Goal: Task Accomplishment & Management: Manage account settings

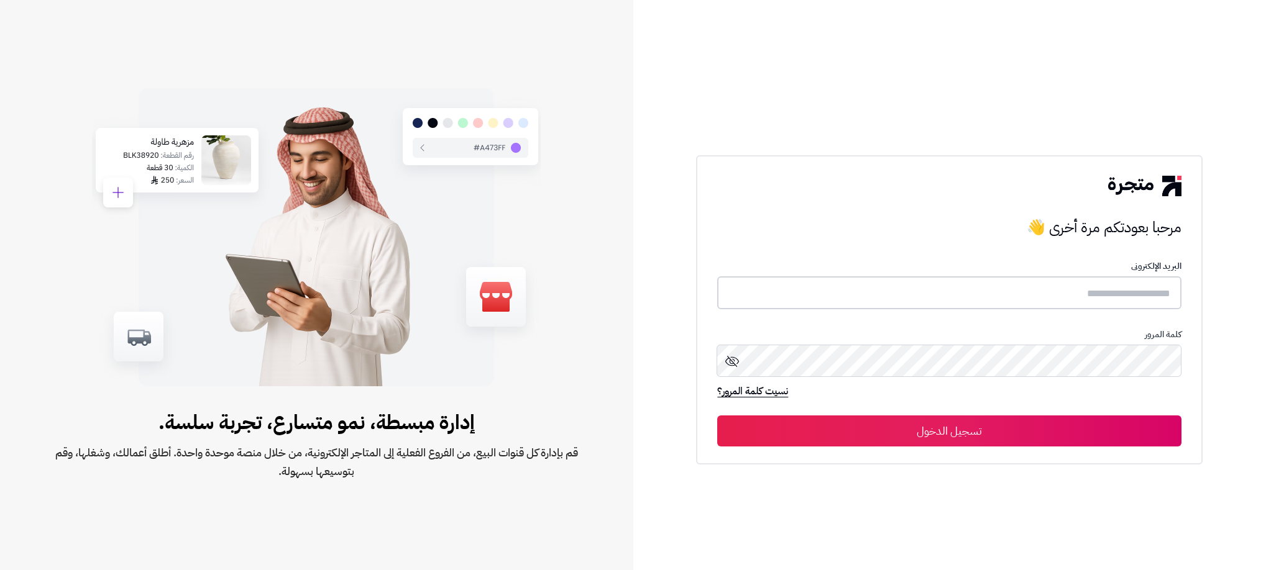
type input "**********"
click at [947, 433] on button "تسجيل الدخول" at bounding box center [949, 430] width 464 height 31
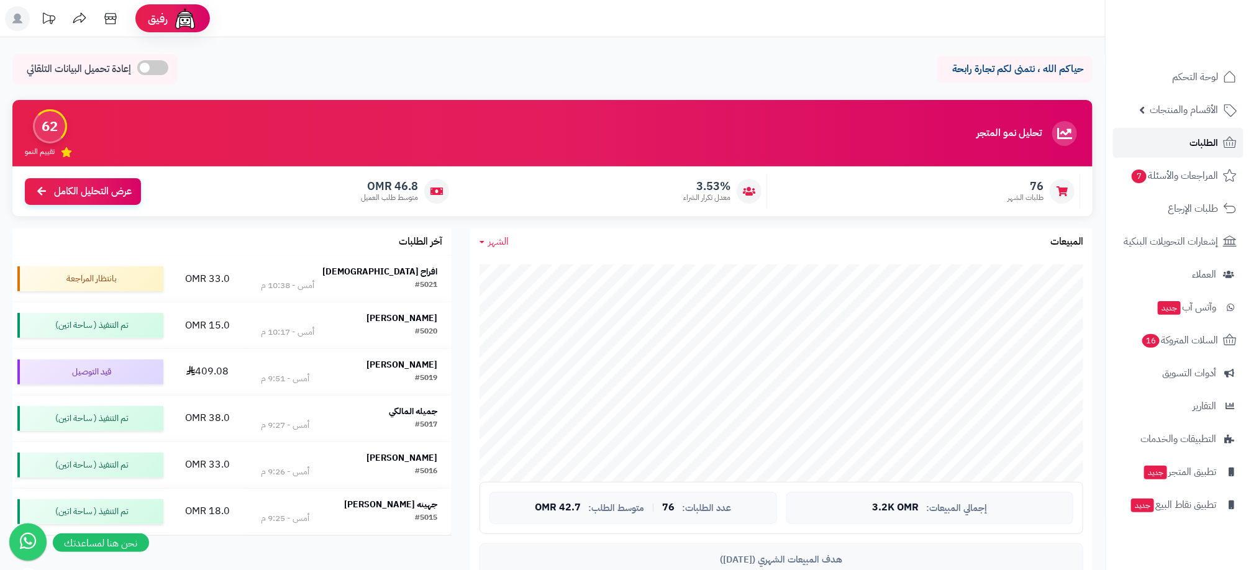
click at [1180, 151] on link "الطلبات" at bounding box center [1179, 143] width 130 height 30
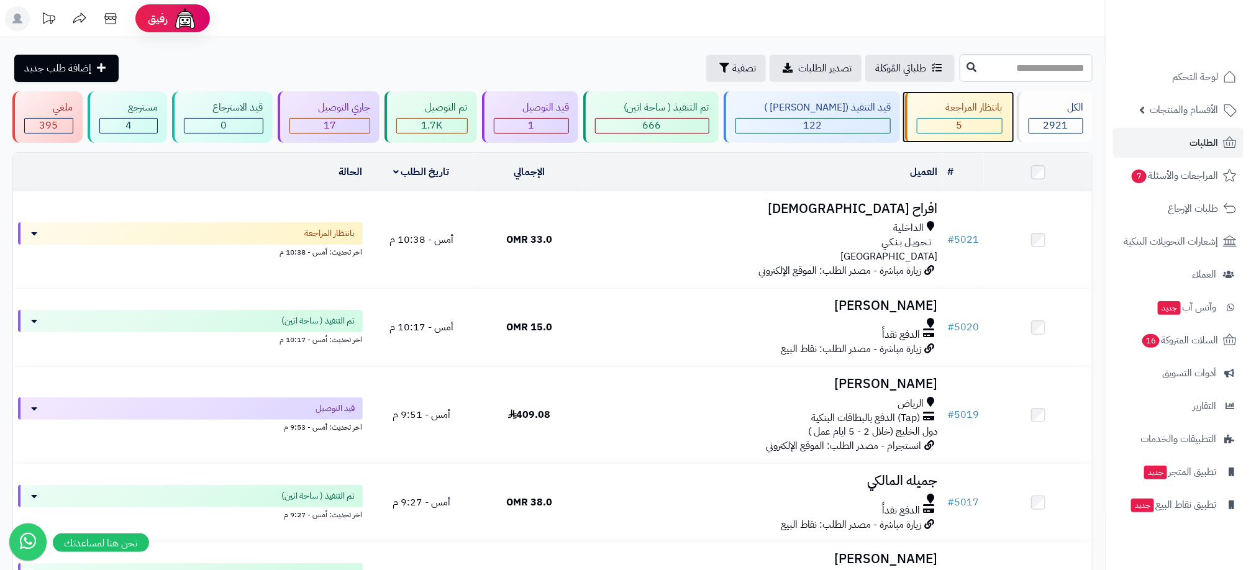
click at [977, 127] on div "5" at bounding box center [960, 126] width 85 height 14
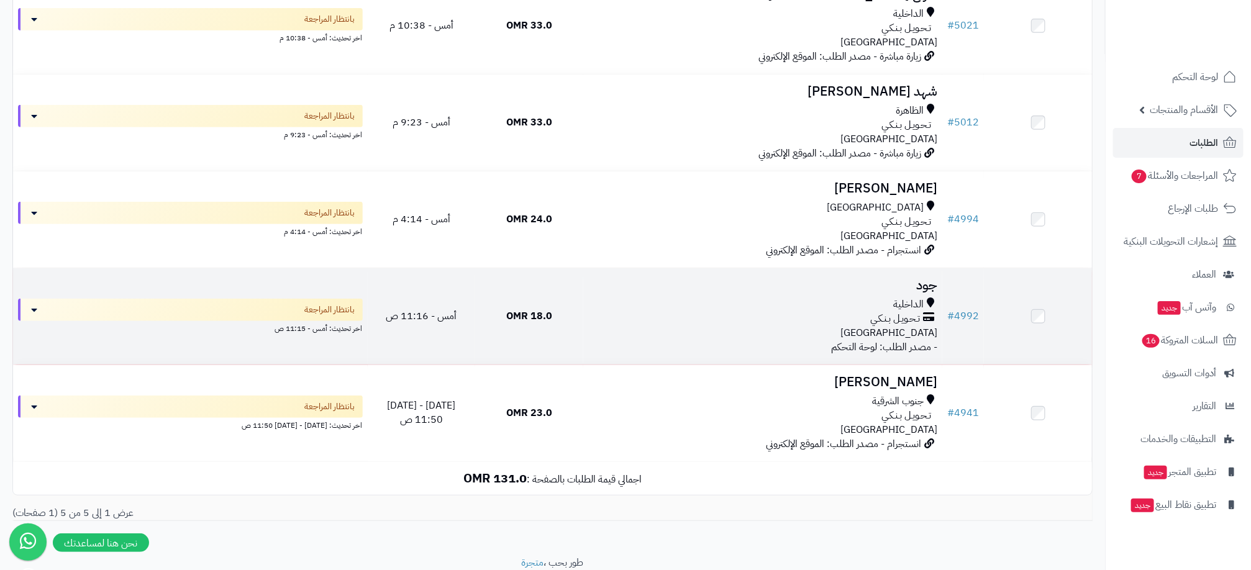
scroll to position [263, 0]
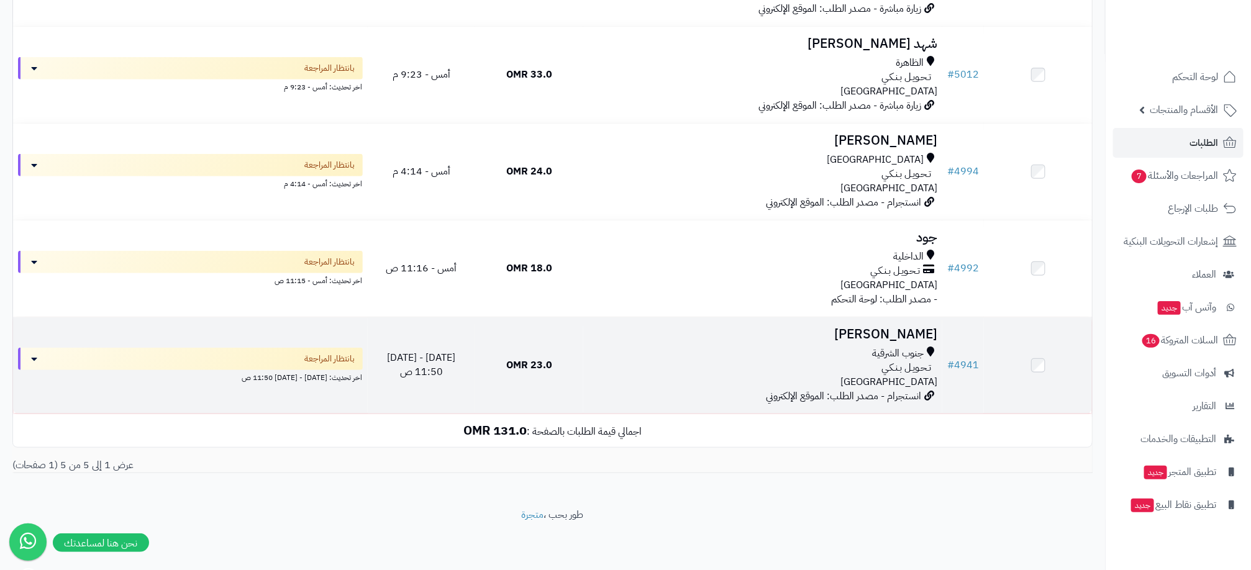
click at [753, 373] on div "تـحـويـل بـنـكـي" at bounding box center [762, 368] width 349 height 14
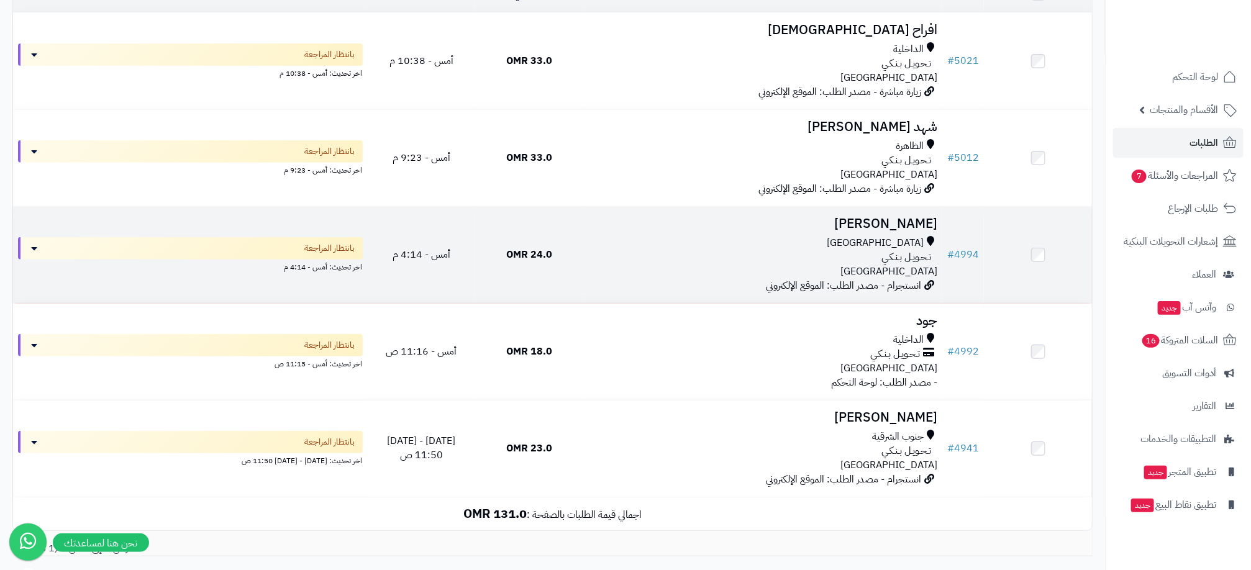
scroll to position [263, 0]
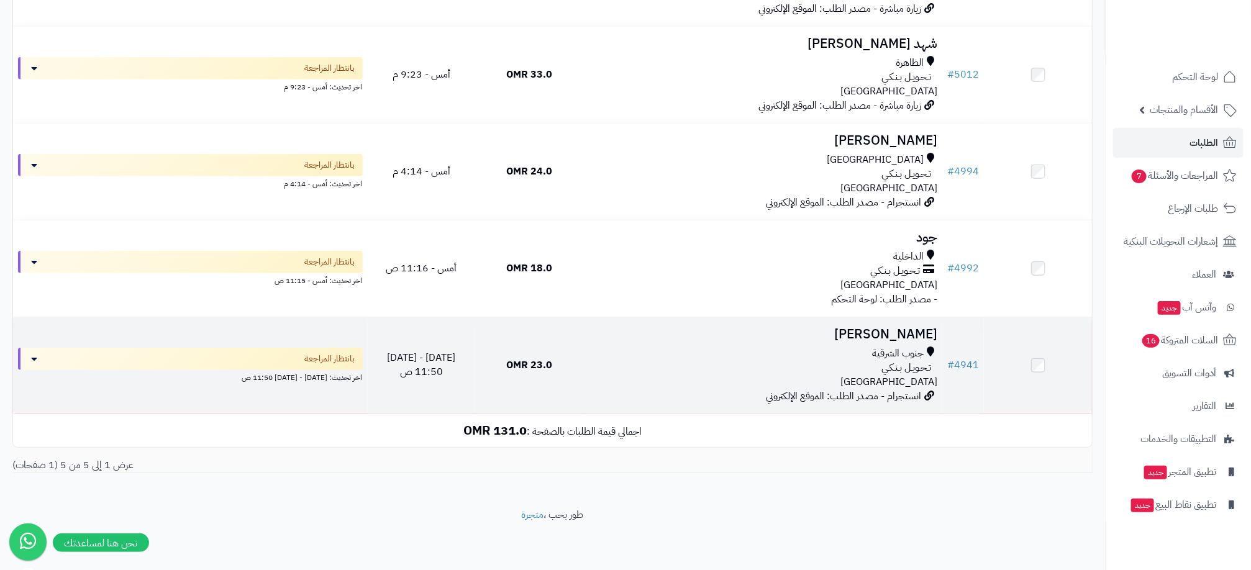
click at [835, 342] on td "Shatha Said جنوب الشرقية تـحـويـل بـنـكـي عمان انستجرام - مصدر الطلب: الموقع ال…" at bounding box center [762, 366] width 359 height 96
click at [621, 373] on div "تـحـويـل بـنـكـي" at bounding box center [762, 368] width 349 height 14
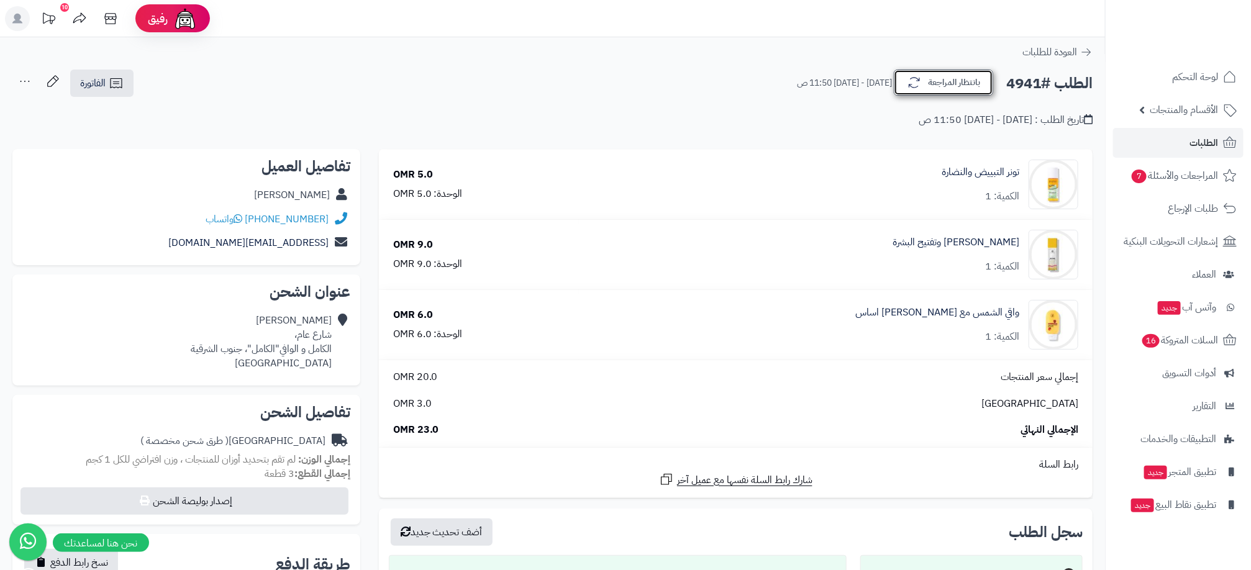
click at [941, 80] on button "بانتظار المراجعة" at bounding box center [943, 83] width 99 height 26
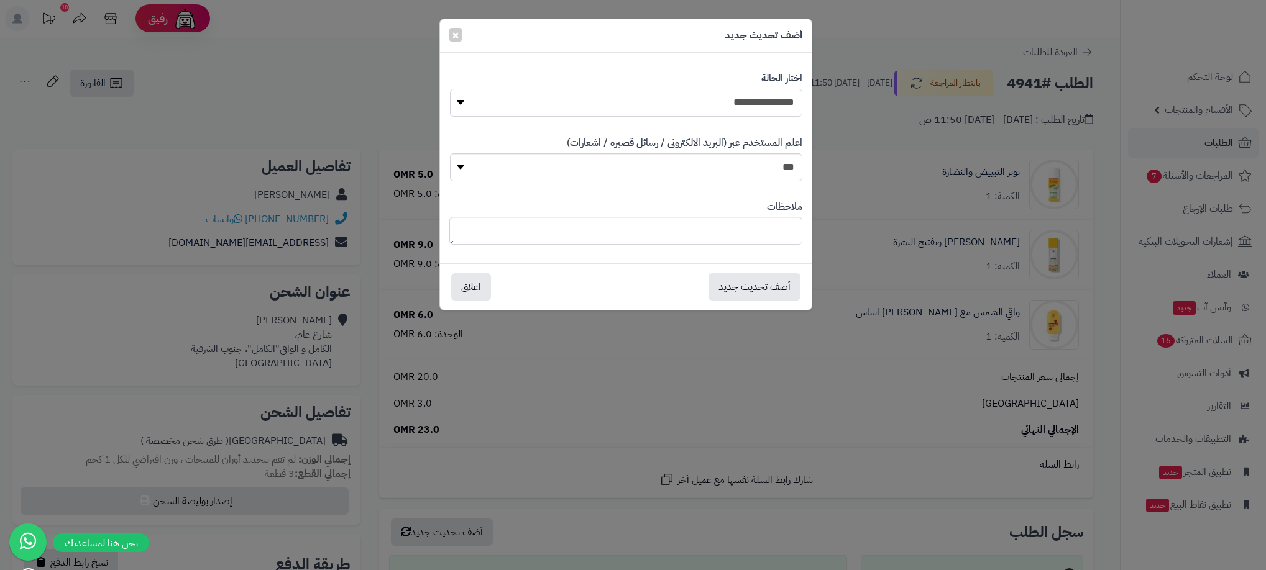
click at [778, 106] on select "**********" at bounding box center [626, 103] width 352 height 28
select select "**"
click at [450, 89] on select "**********" at bounding box center [626, 103] width 352 height 28
click at [751, 287] on button "أضف تحديث جديد" at bounding box center [754, 286] width 92 height 27
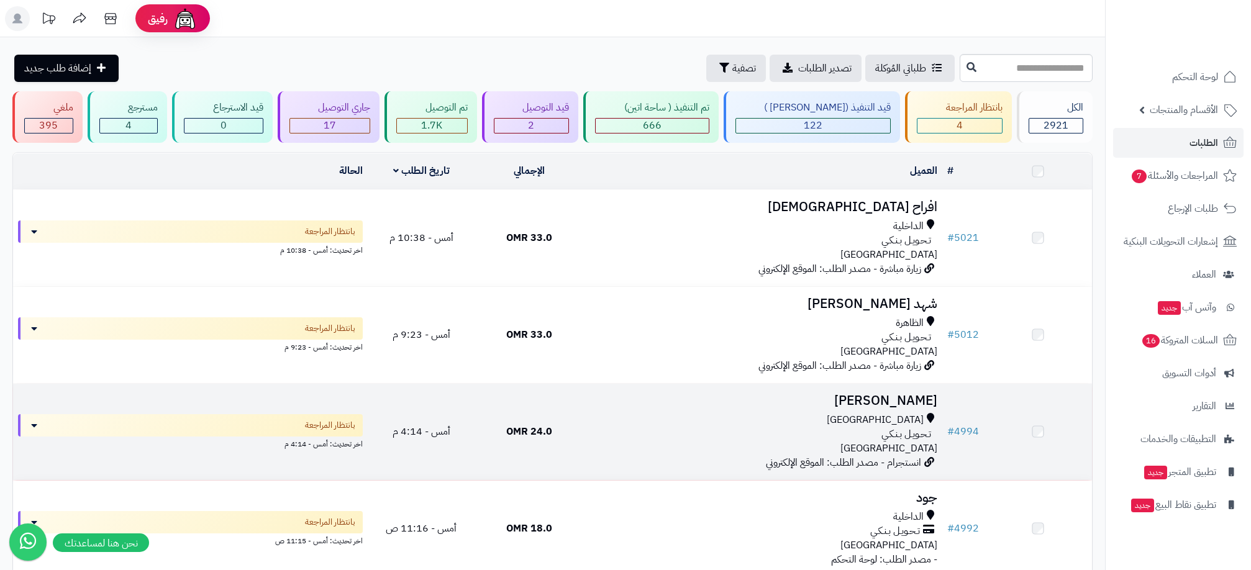
scroll to position [167, 0]
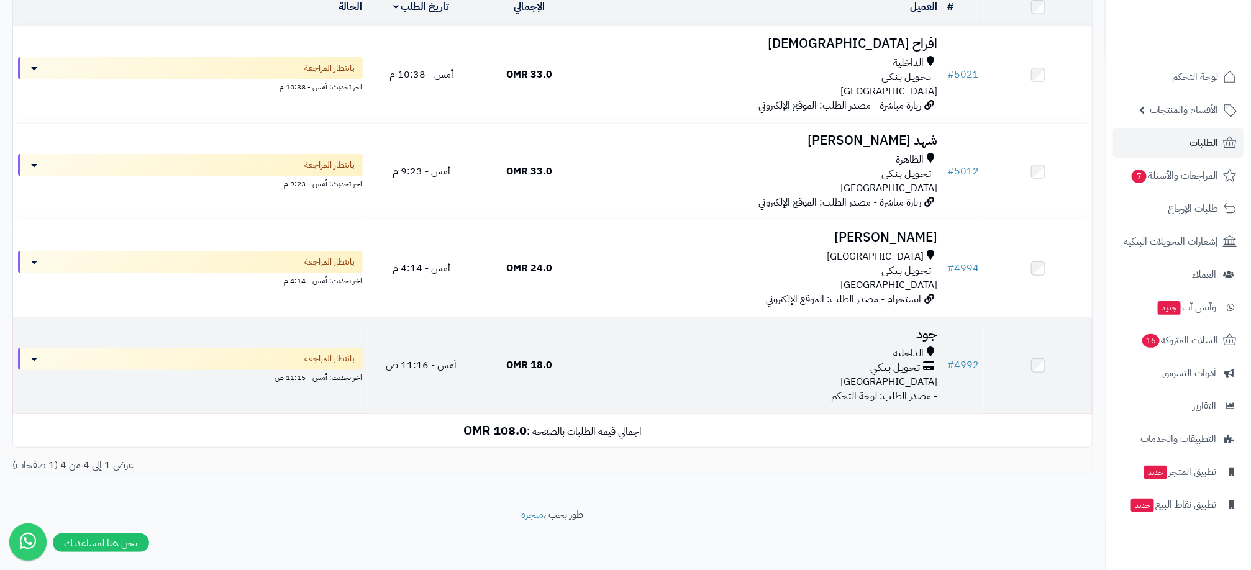
click at [748, 357] on div "الداخلية" at bounding box center [762, 354] width 349 height 14
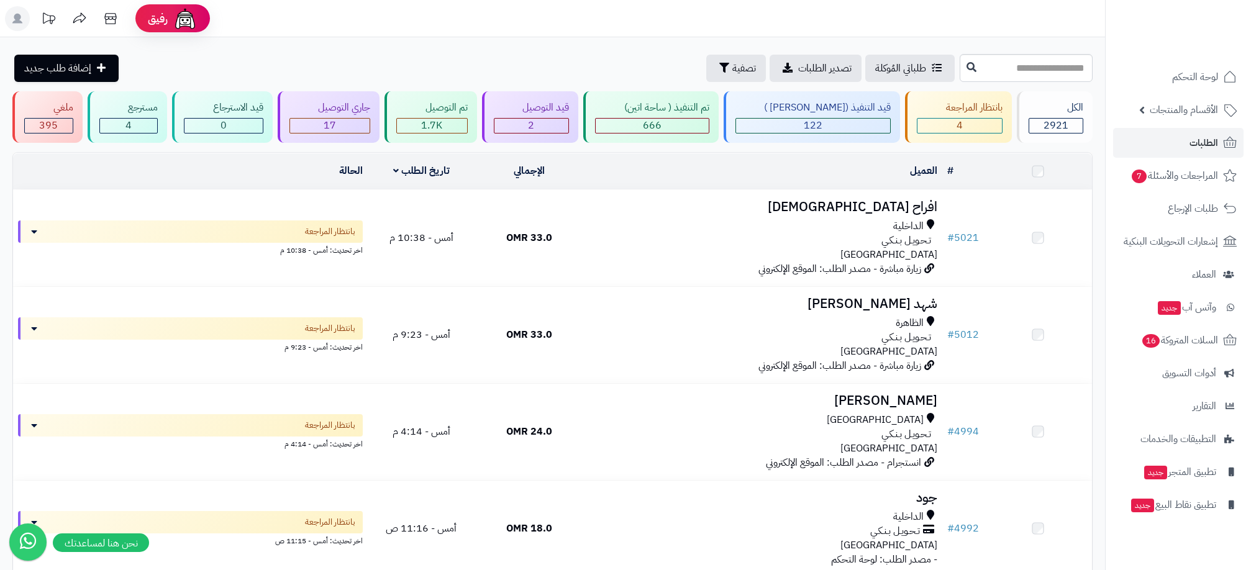
scroll to position [167, 0]
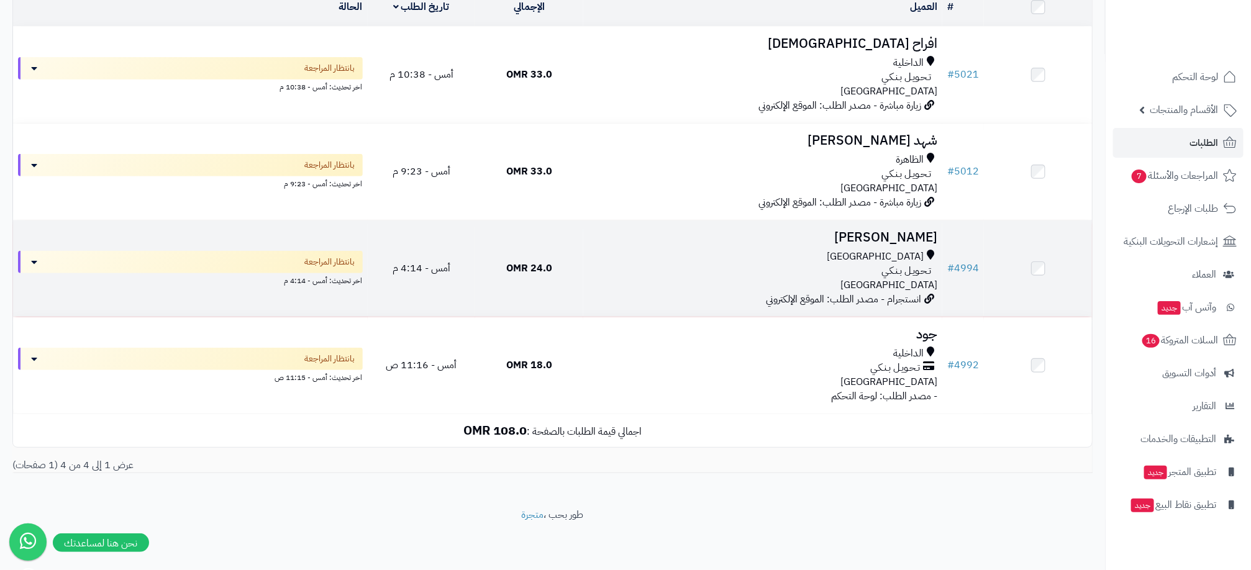
click at [659, 276] on div "تـحـويـل بـنـكـي" at bounding box center [762, 271] width 349 height 14
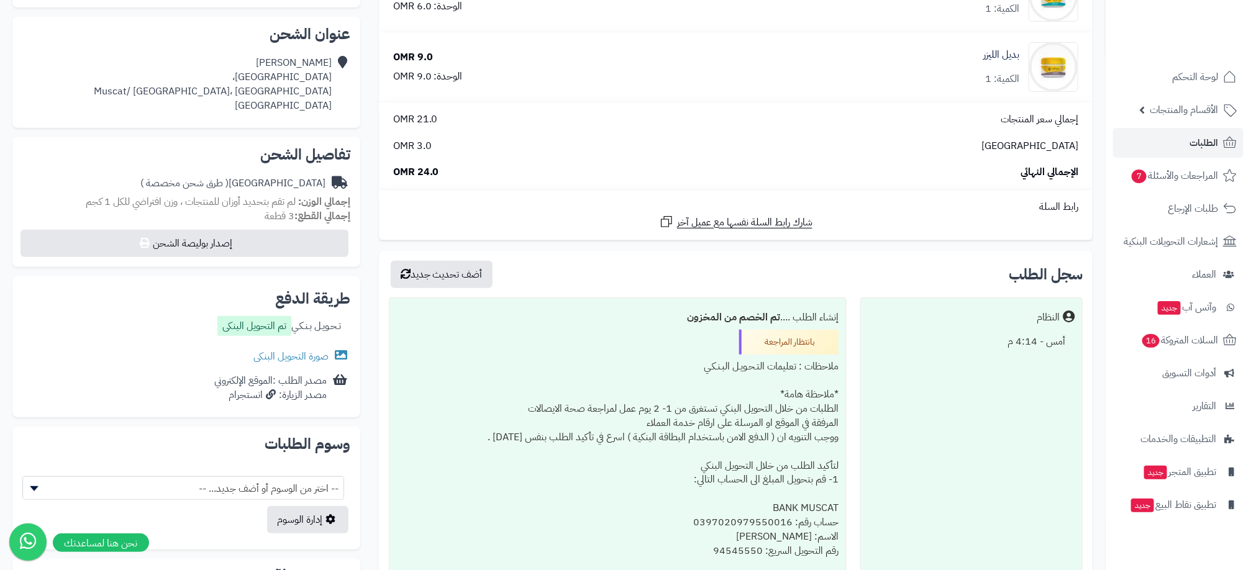
scroll to position [280, 0]
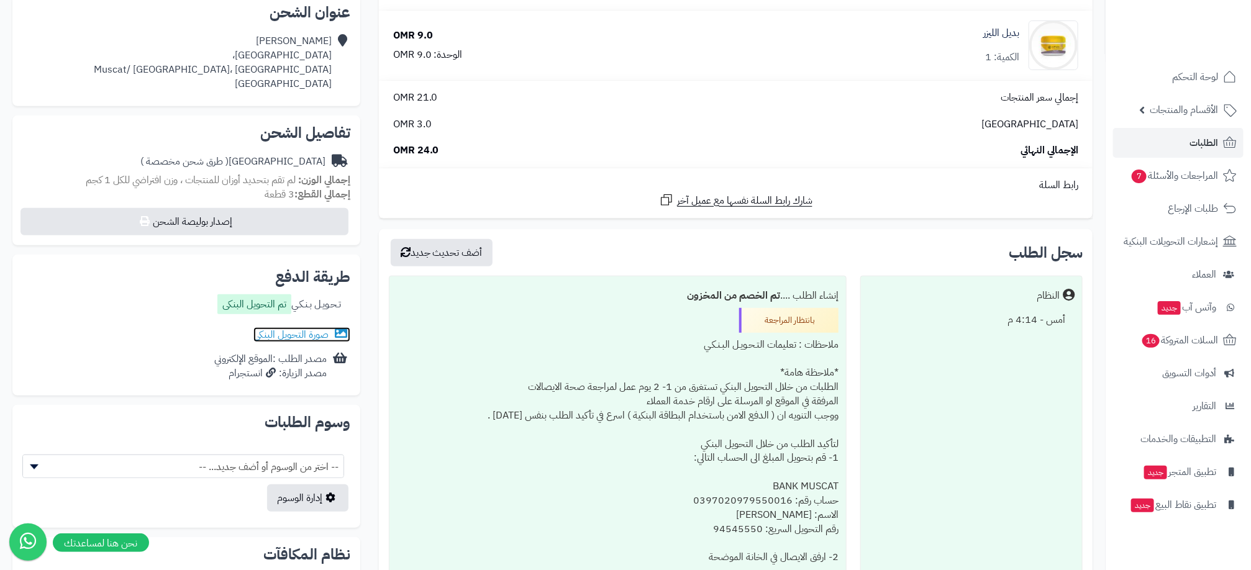
click at [310, 338] on link "صورة التحويل البنكى" at bounding box center [302, 334] width 97 height 15
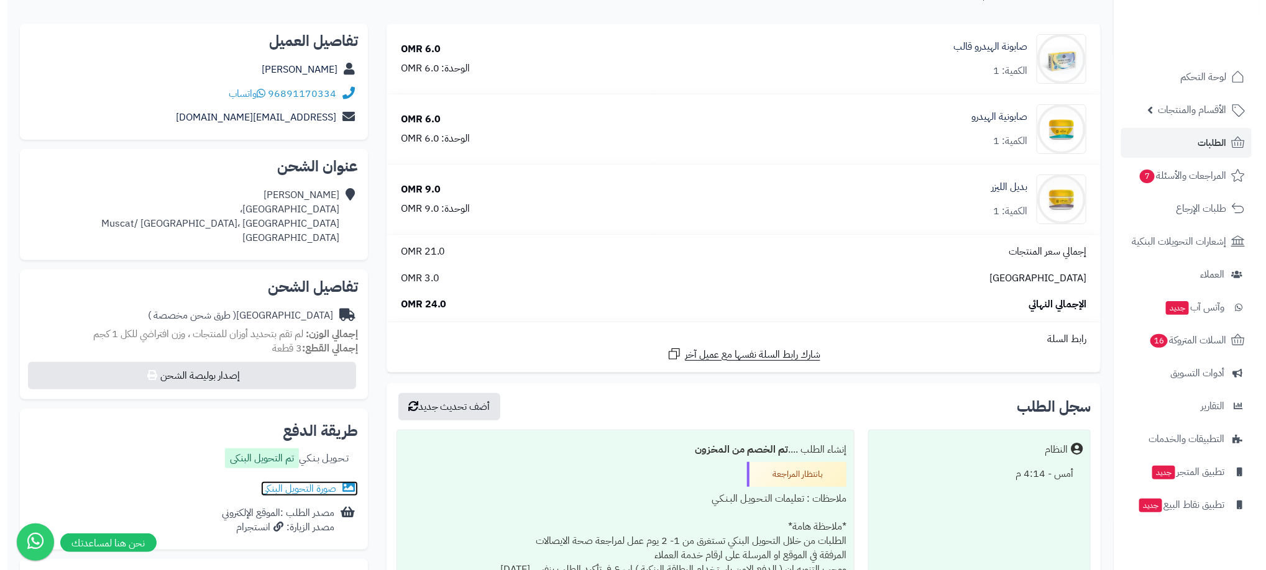
scroll to position [0, 0]
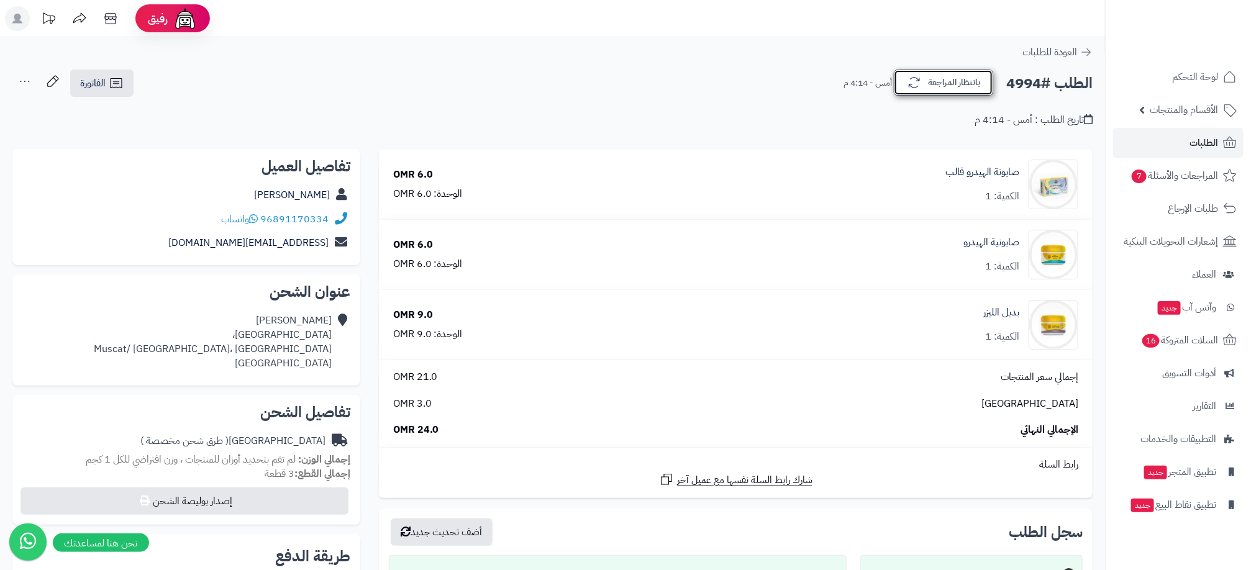
click at [956, 76] on button "بانتظار المراجعة" at bounding box center [943, 83] width 99 height 26
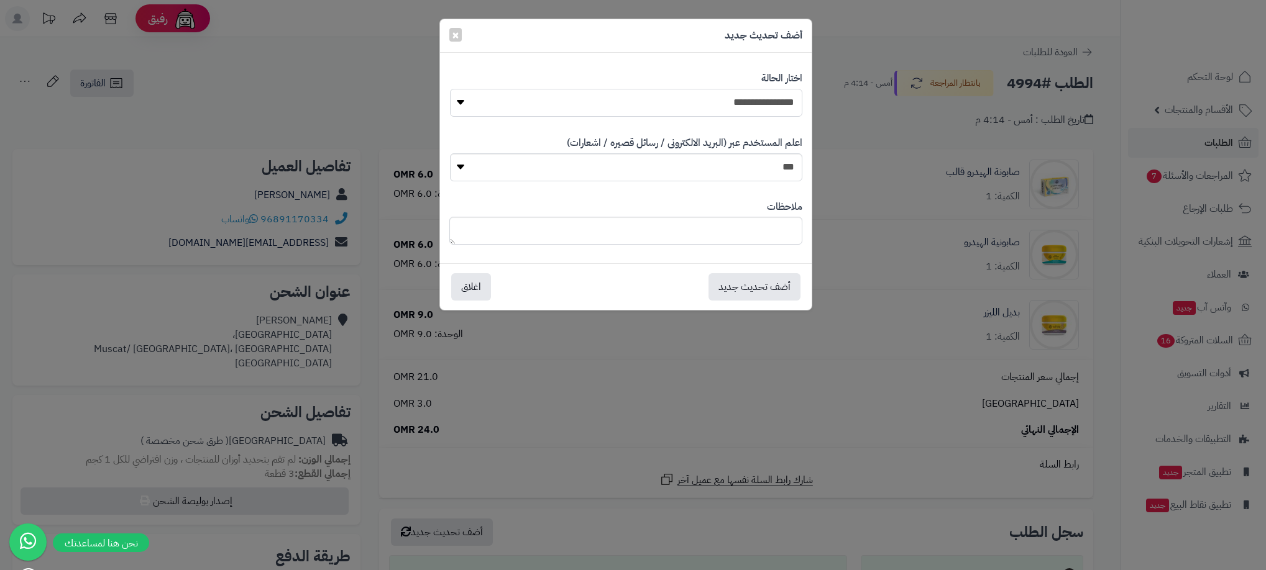
click at [759, 101] on select "**********" at bounding box center [626, 103] width 352 height 28
select select "**"
click at [450, 89] on select "**********" at bounding box center [626, 103] width 352 height 28
click at [767, 283] on button "أضف تحديث جديد" at bounding box center [754, 286] width 92 height 27
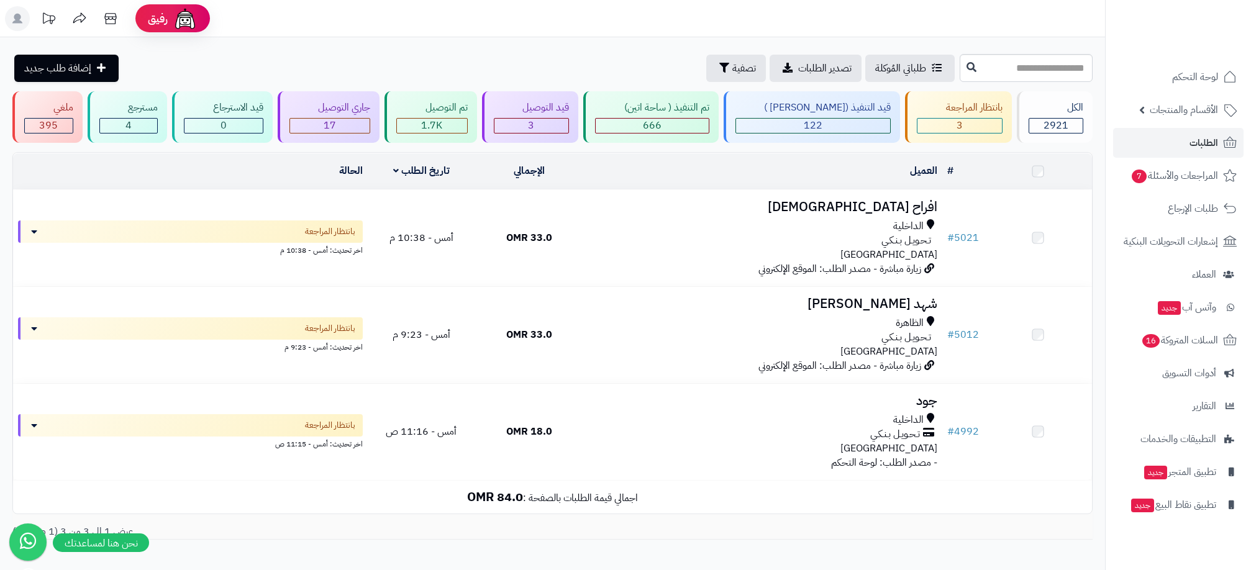
scroll to position [70, 0]
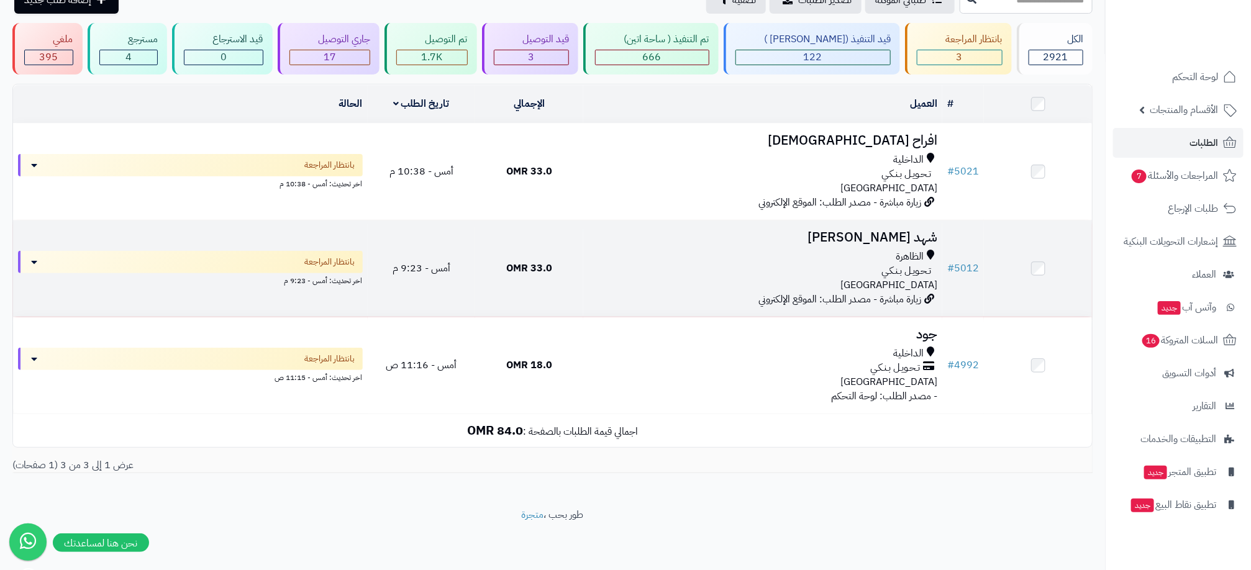
click at [723, 288] on div "الظاهرة تـحـويـل بـنـكـي عمان" at bounding box center [762, 271] width 349 height 43
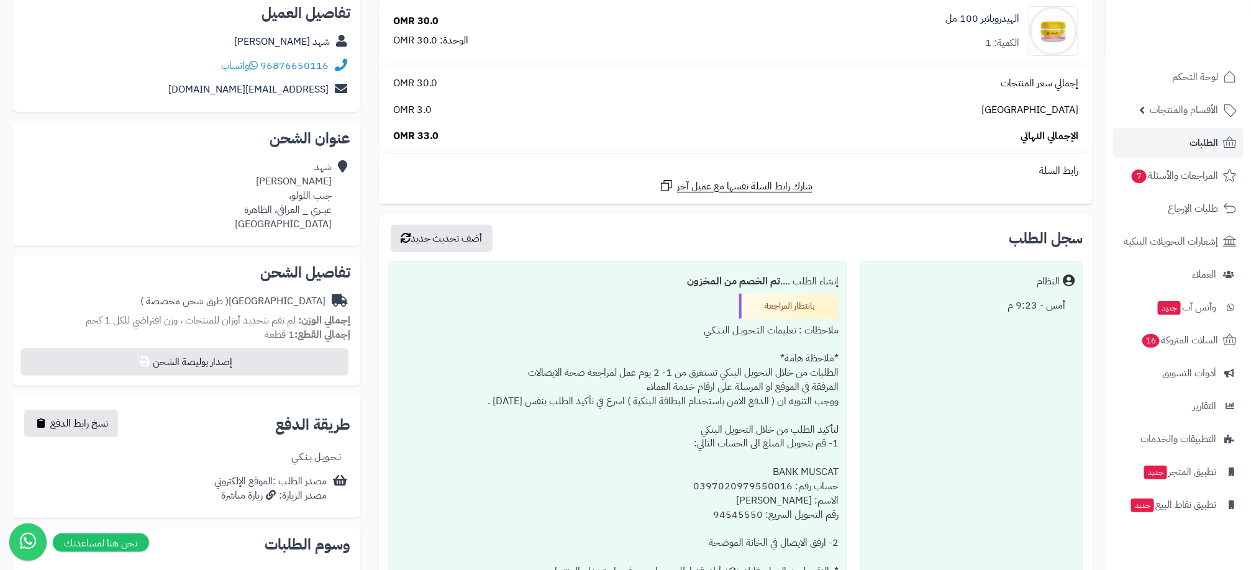
scroll to position [186, 0]
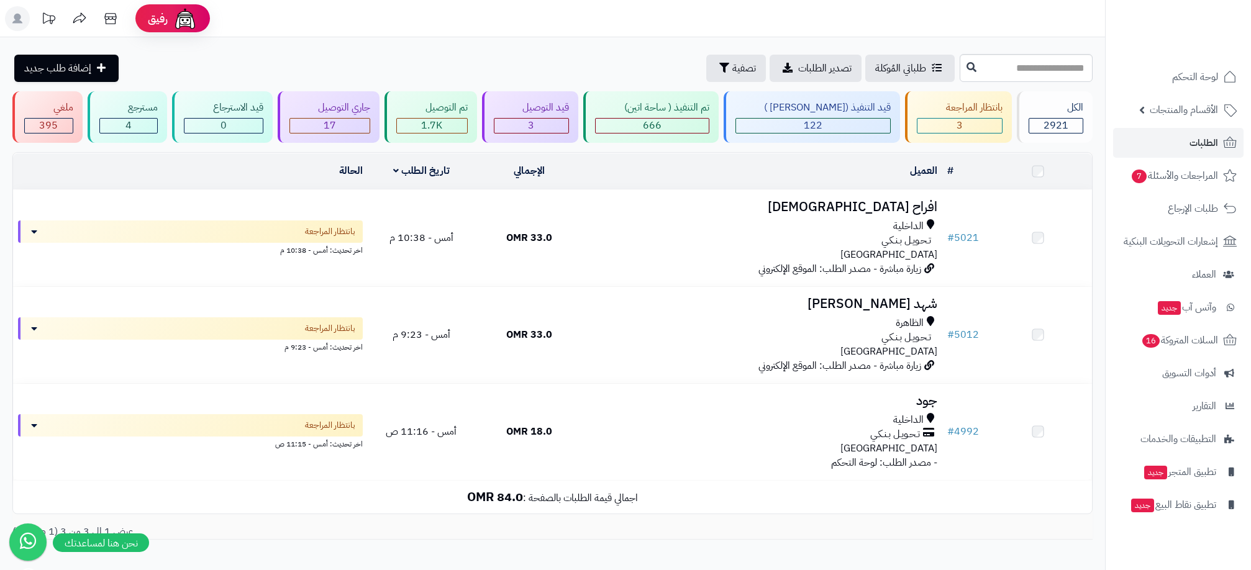
scroll to position [70, 0]
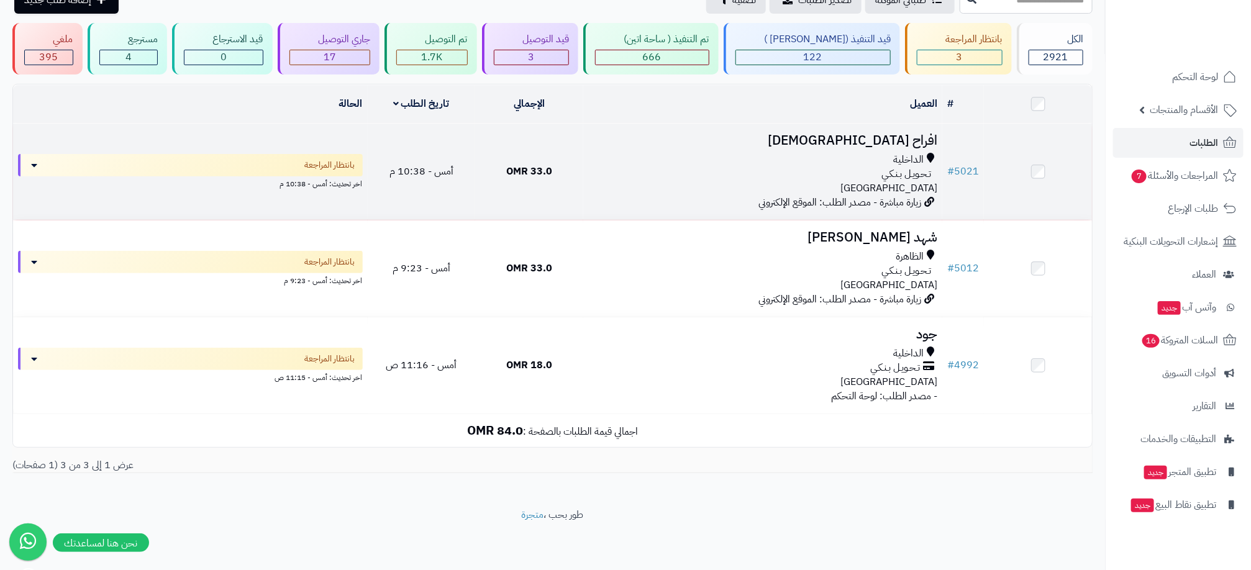
click at [817, 155] on div "الداخلية" at bounding box center [762, 160] width 349 height 14
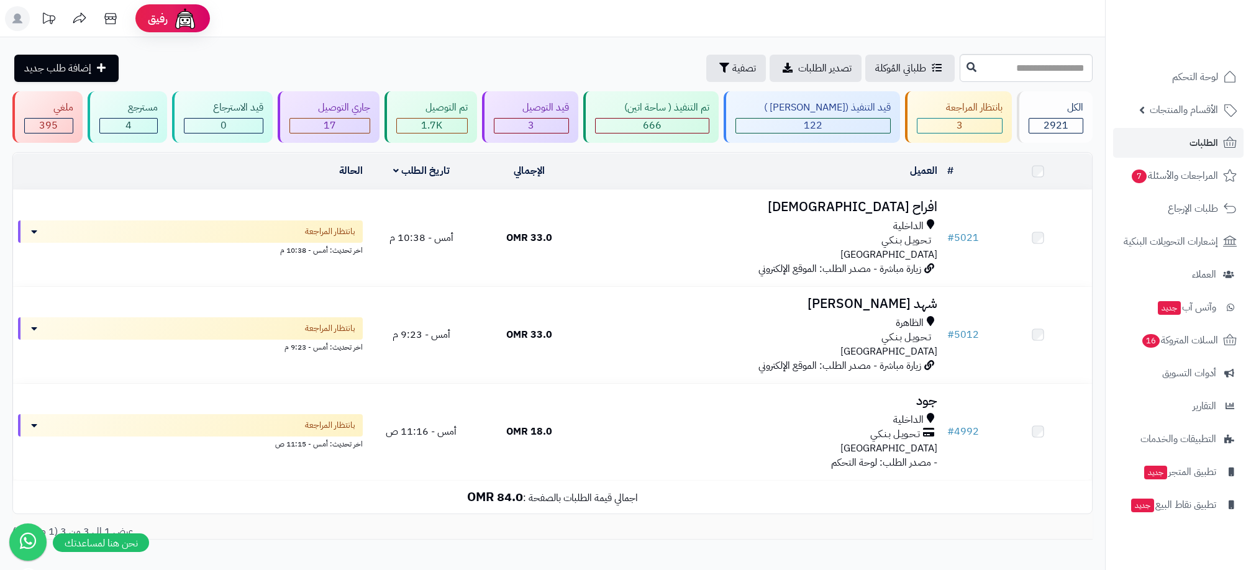
scroll to position [70, 0]
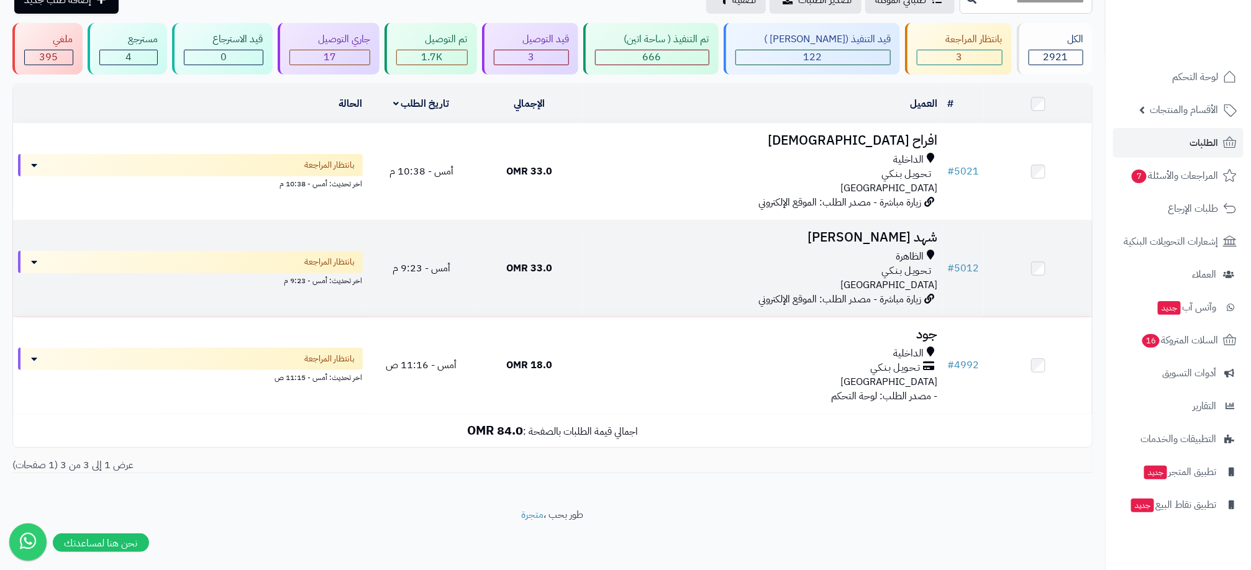
click at [562, 250] on td "33.0 OMR" at bounding box center [529, 269] width 108 height 96
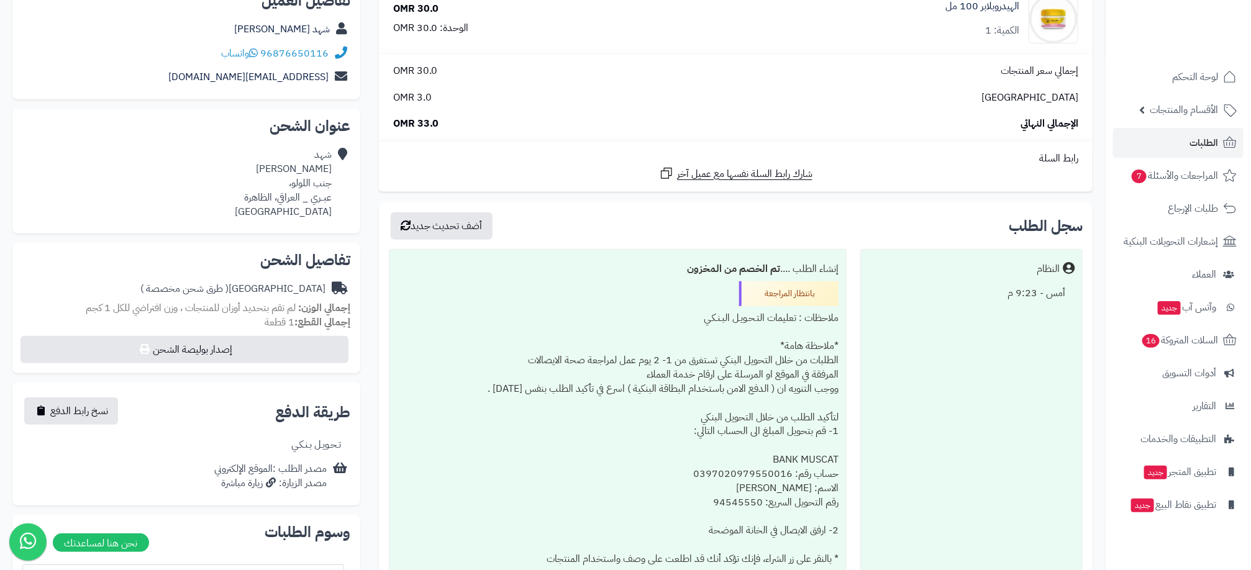
scroll to position [58, 0]
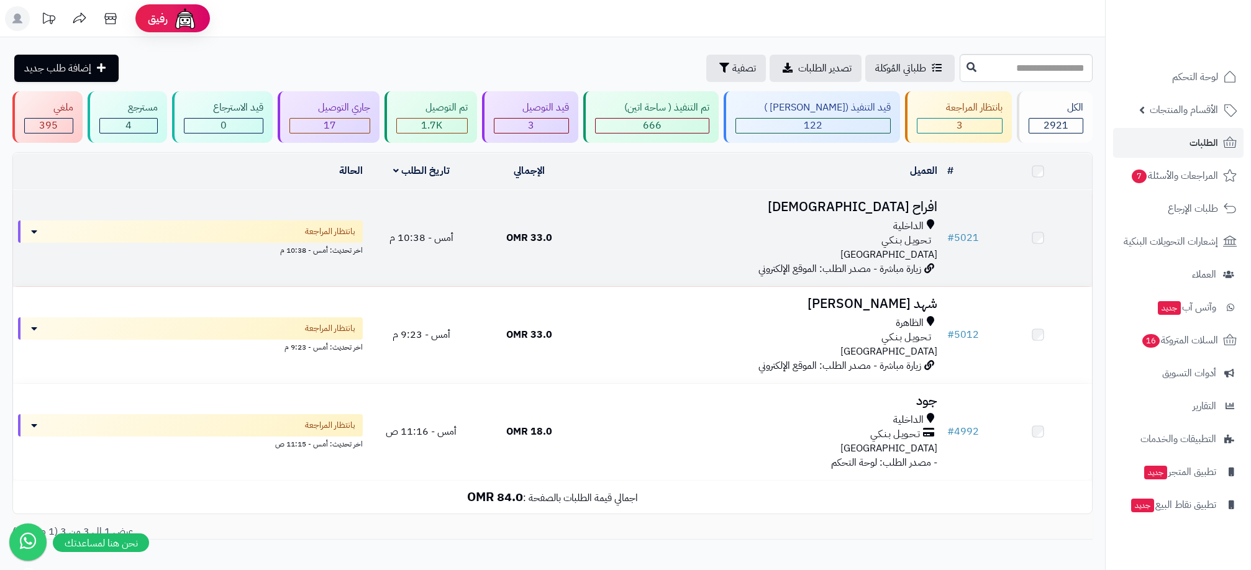
scroll to position [70, 0]
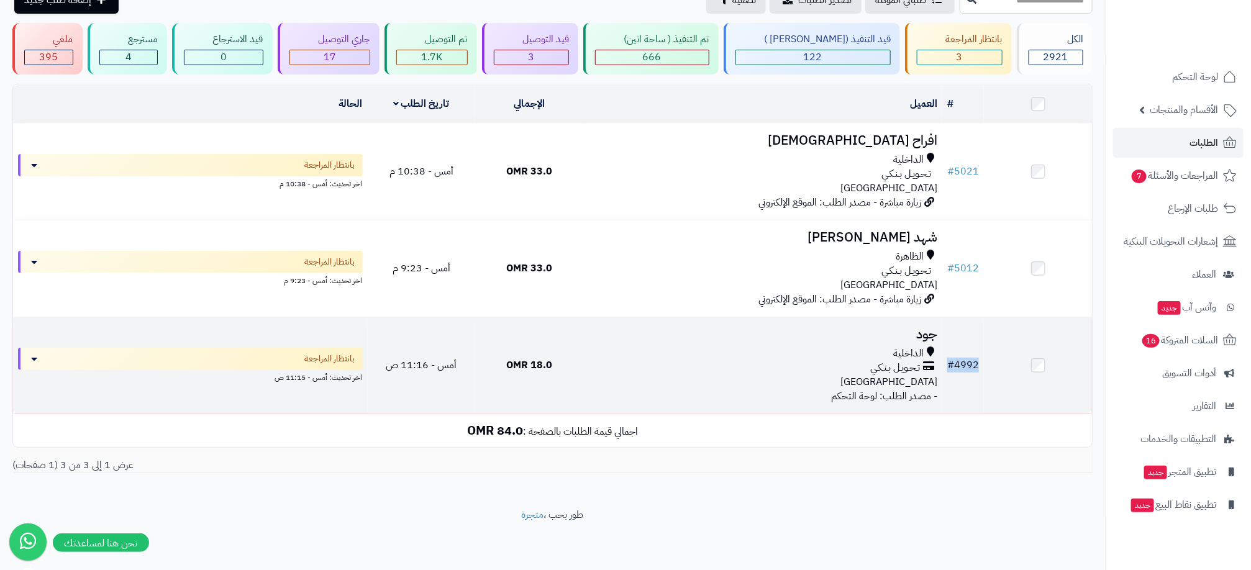
drag, startPoint x: 998, startPoint y: 369, endPoint x: 949, endPoint y: 369, distance: 49.1
click at [949, 369] on tr "# 4992 جود الداخلية تـحـويـل بـنـكـي عمان - مصدر الطلب: لوحة التحكم 18.0 OMR أم…" at bounding box center [552, 366] width 1079 height 96
drag, startPoint x: 949, startPoint y: 369, endPoint x: 963, endPoint y: 364, distance: 14.5
copy tr "# 4992"
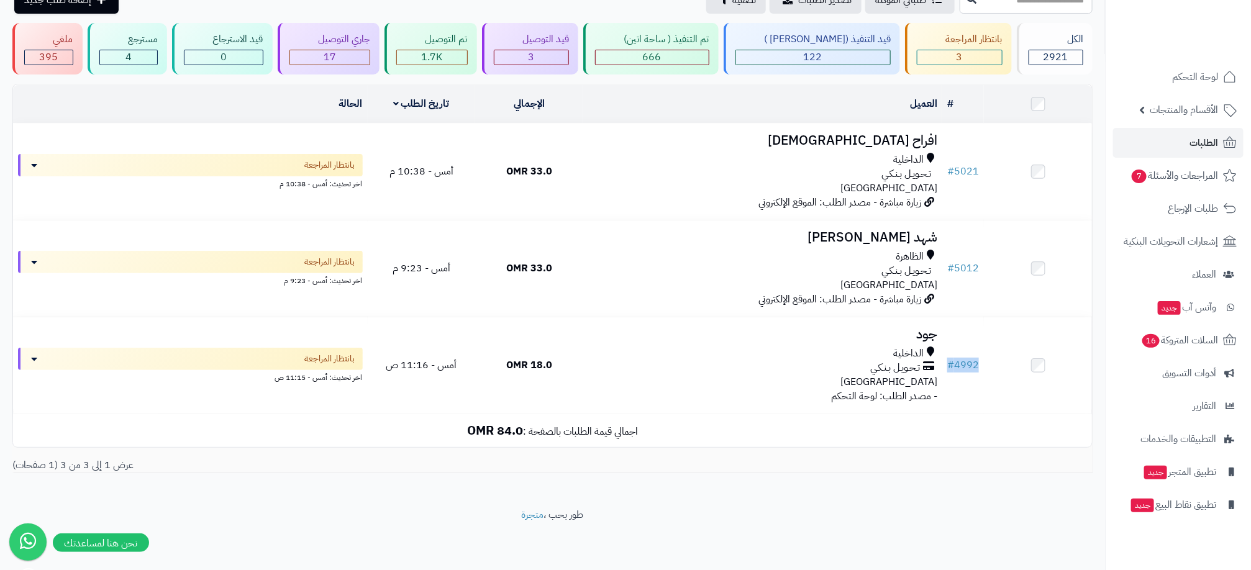
drag, startPoint x: 1022, startPoint y: 502, endPoint x: 1015, endPoint y: 496, distance: 9.2
click at [1022, 502] on div "**********" at bounding box center [552, 238] width 1105 height 539
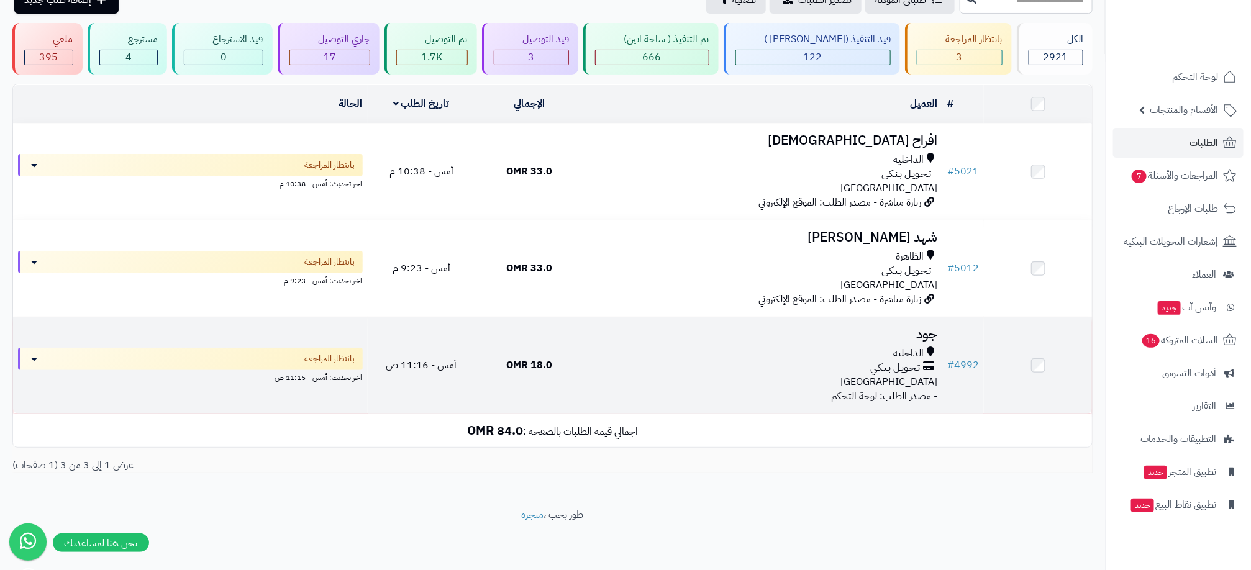
click at [871, 369] on div "تـحـويـل بـنـكـي" at bounding box center [762, 368] width 349 height 14
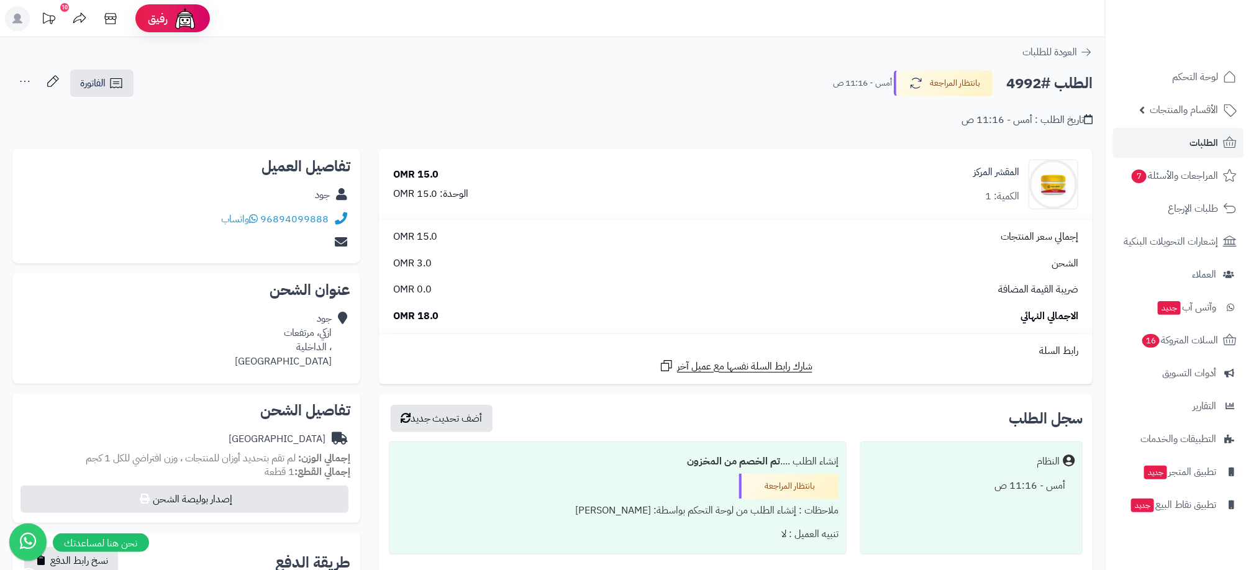
click at [1025, 82] on h2 "الطلب #4992" at bounding box center [1050, 83] width 86 height 25
click at [1025, 81] on h2 "الطلب #4992" at bounding box center [1050, 83] width 86 height 25
copy h2 "4992"
click at [928, 393] on div "**********" at bounding box center [736, 374] width 733 height 451
drag, startPoint x: 206, startPoint y: 216, endPoint x: 357, endPoint y: 213, distance: 151.0
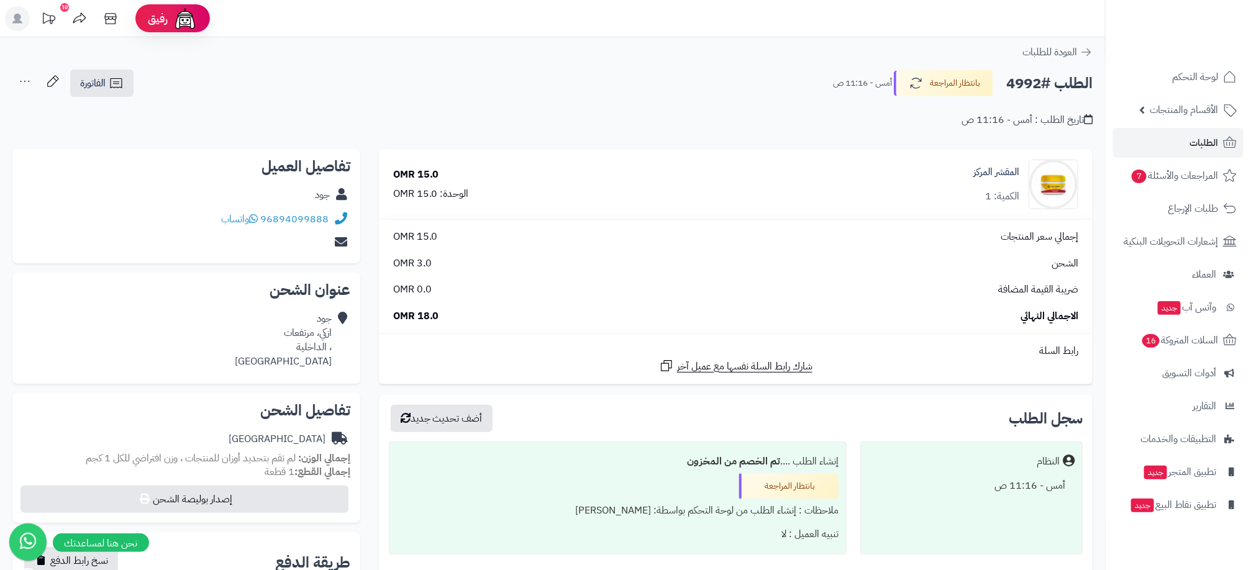
click at [357, 213] on div "تفاصيل العميل جود 96894099888 واتساب" at bounding box center [186, 206] width 348 height 115
copy div "96894099888 واتساب"
drag, startPoint x: 914, startPoint y: 133, endPoint x: 828, endPoint y: 145, distance: 87.3
click at [914, 133] on div "**********" at bounding box center [552, 104] width 1105 height 71
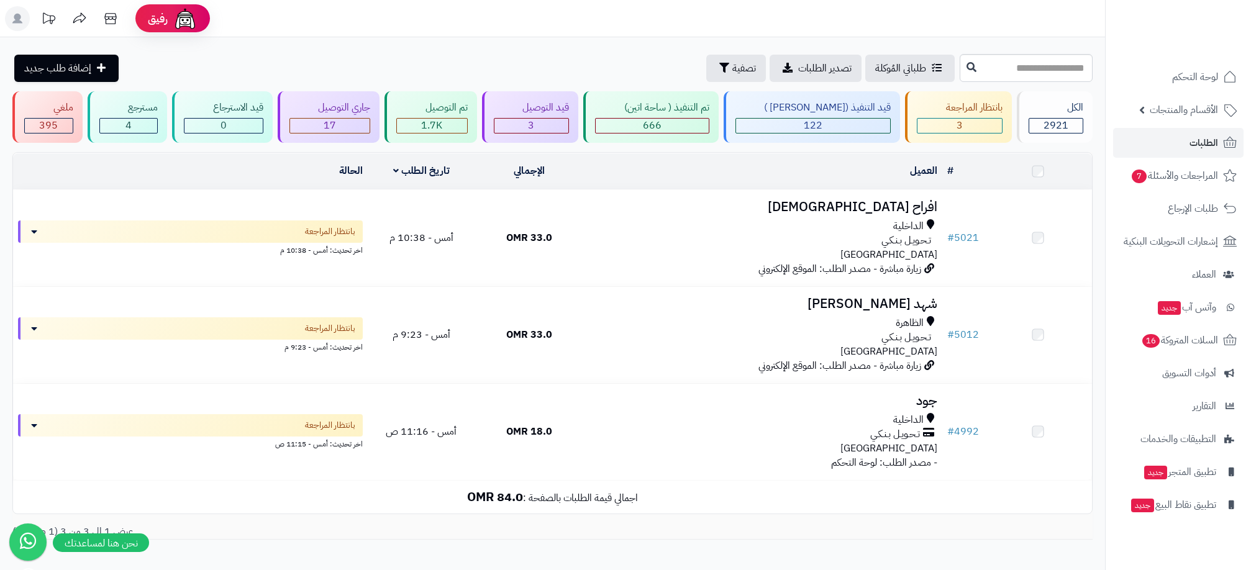
scroll to position [70, 0]
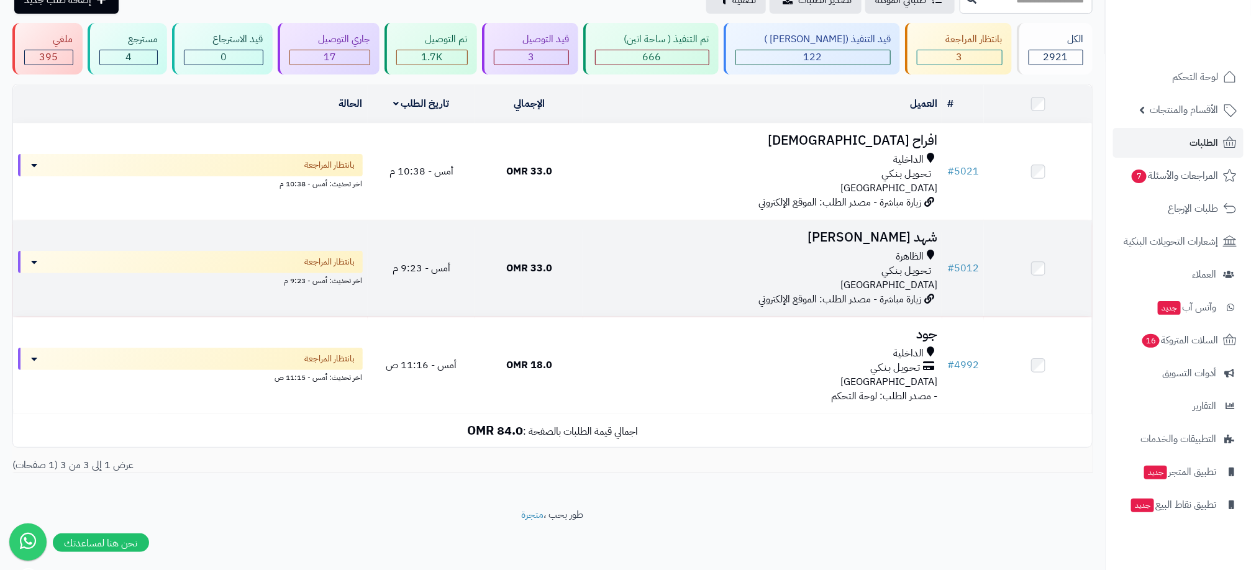
click at [766, 280] on div "الظاهرة تـحـويـل بـنـكـي عمان" at bounding box center [762, 271] width 349 height 43
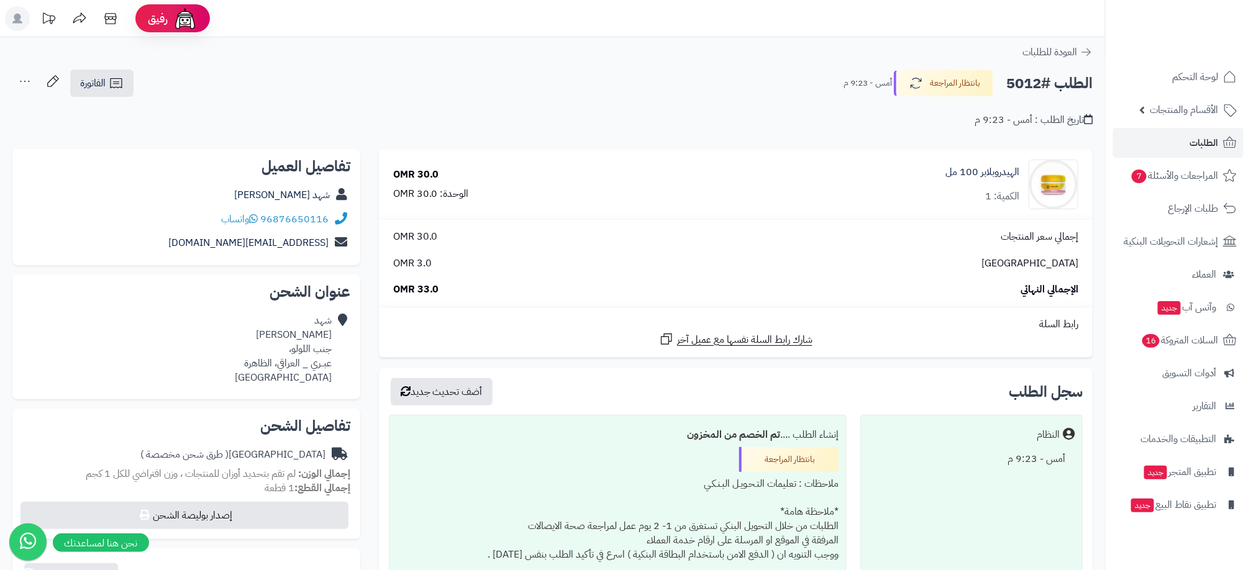
click at [1027, 79] on h2 "الطلب #5012" at bounding box center [1050, 83] width 86 height 25
copy h2 "5012"
click at [900, 176] on div "الهيدروبلابر 100 مل الكمية: 1" at bounding box center [876, 185] width 424 height 50
drag, startPoint x: 250, startPoint y: 213, endPoint x: 373, endPoint y: 213, distance: 123.0
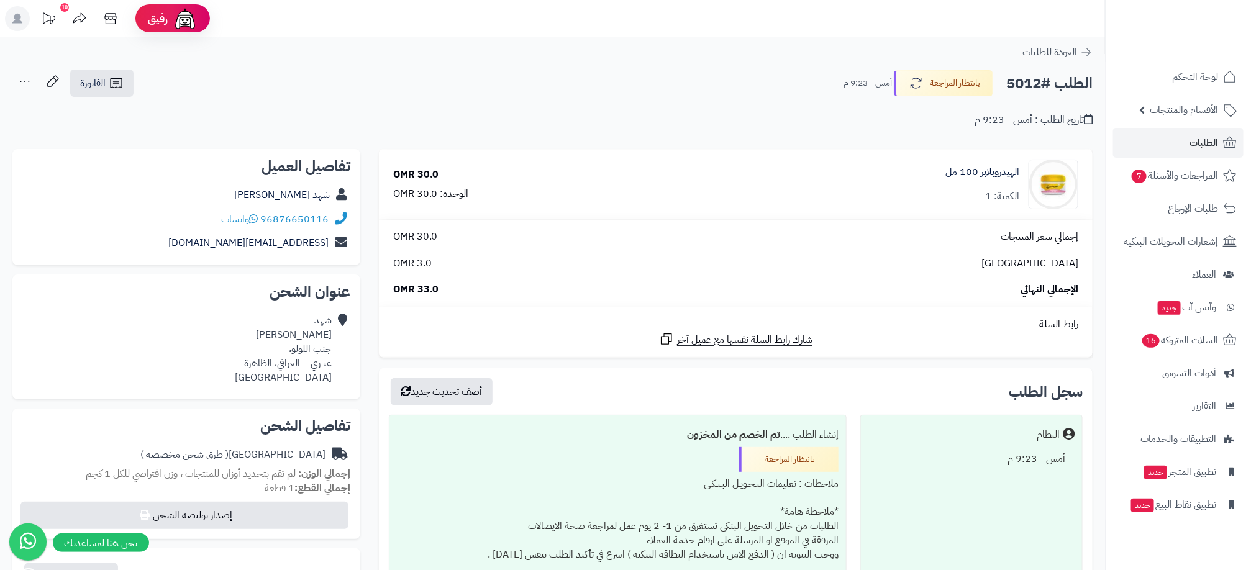
click at [373, 213] on div "**********" at bounding box center [552, 532] width 1099 height 767
click at [111, 209] on div "96876650116 واتساب" at bounding box center [186, 220] width 328 height 24
drag, startPoint x: 174, startPoint y: 215, endPoint x: 331, endPoint y: 217, distance: 156.6
click at [331, 217] on div "96876650116 واتساب" at bounding box center [186, 220] width 328 height 24
copy div "96876650116 واتساب"
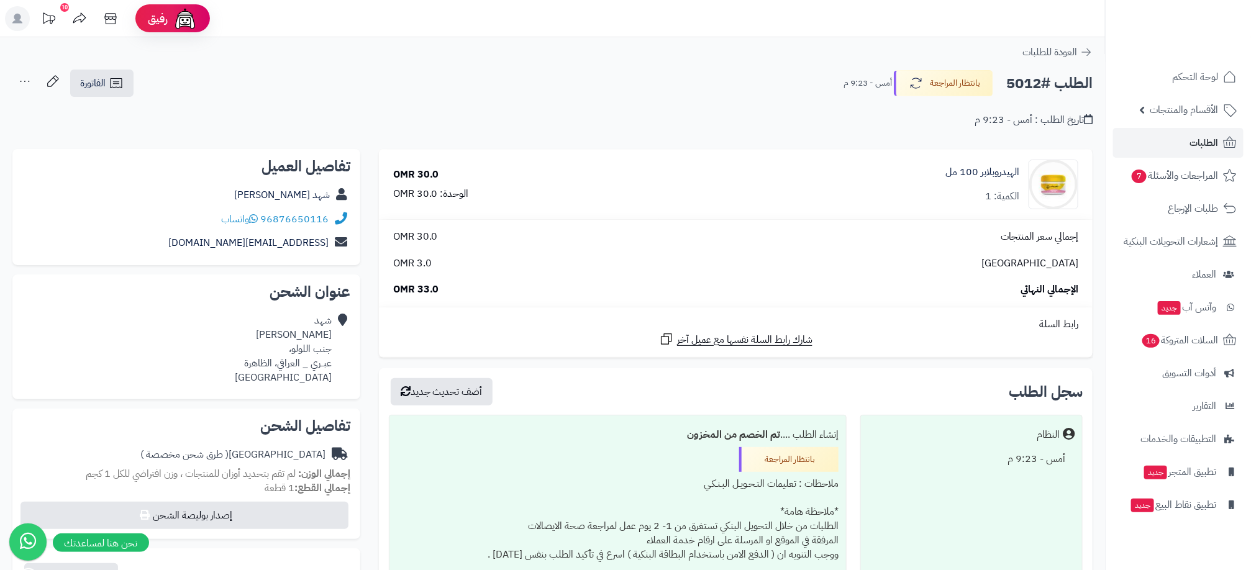
drag, startPoint x: 931, startPoint y: 21, endPoint x: 902, endPoint y: 32, distance: 30.5
click at [931, 21] on header "رفيق ! 10 الطلبات معالجة مكتمل إرجاع المنتجات العملاء المتواجدون الان 2993 عملا…" at bounding box center [625, 18] width 1251 height 37
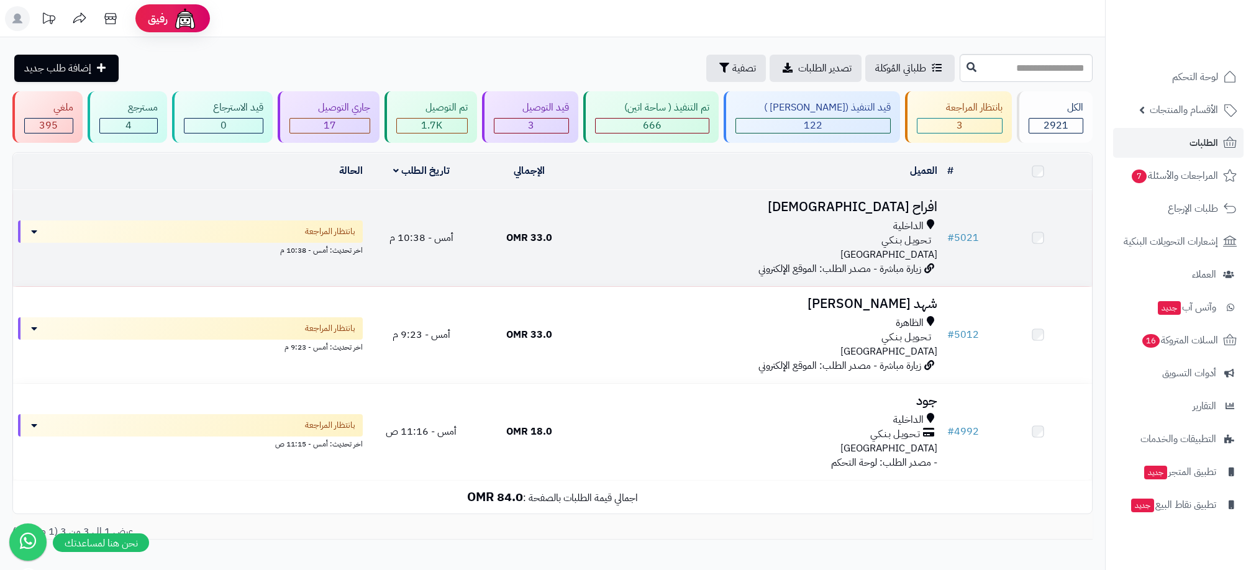
scroll to position [70, 0]
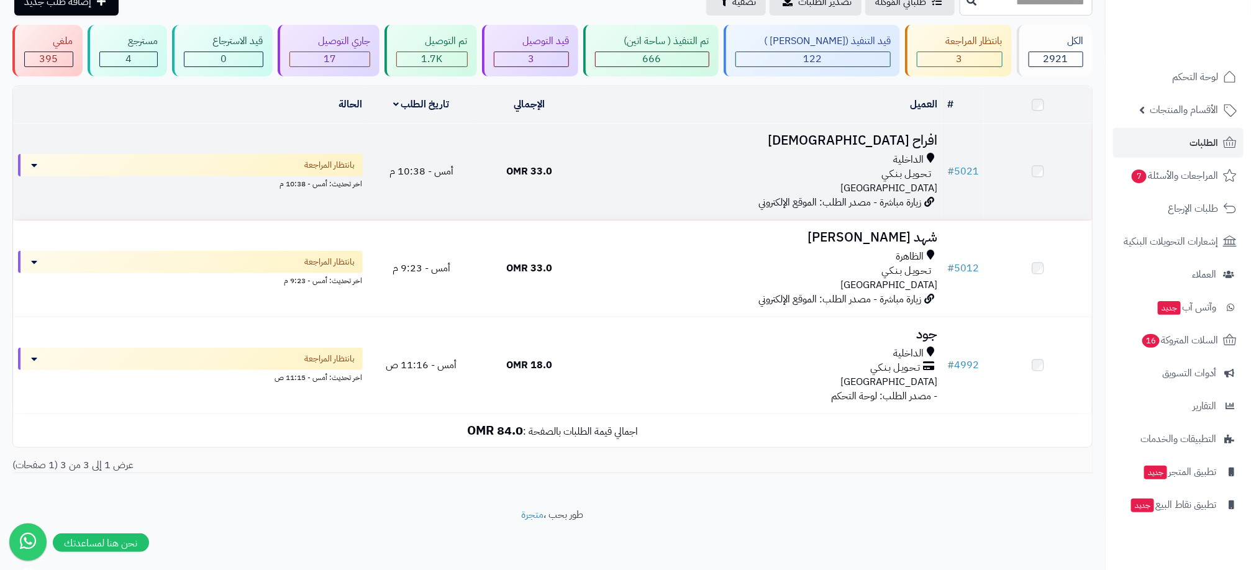
click at [843, 170] on div "تـحـويـل بـنـكـي" at bounding box center [762, 174] width 349 height 14
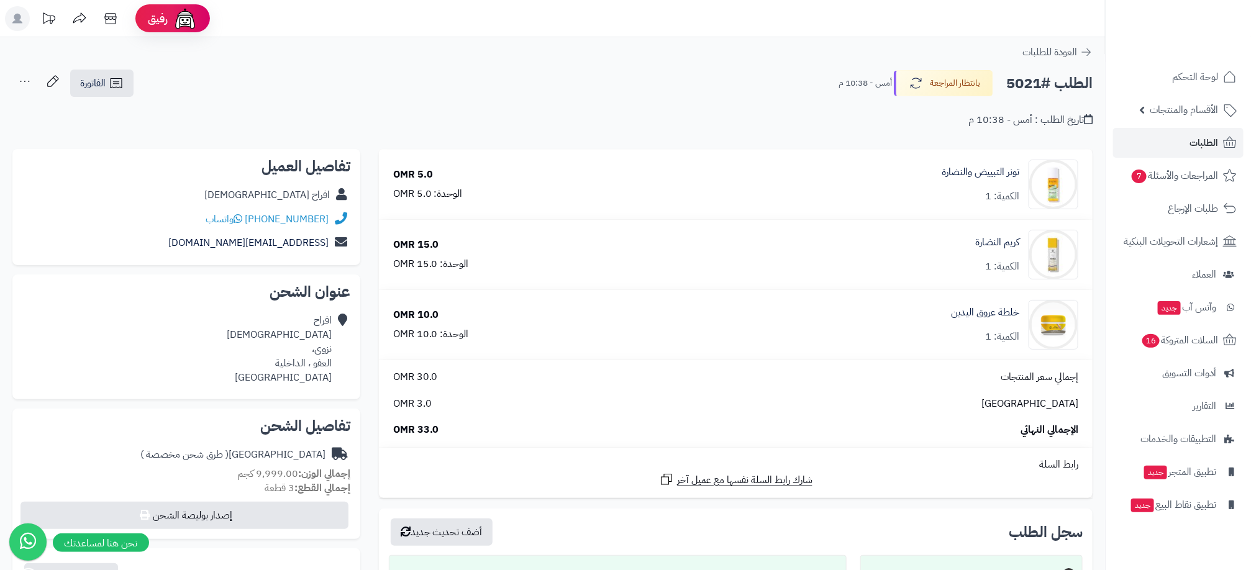
click at [1023, 81] on h2 "الطلب #5021" at bounding box center [1050, 83] width 86 height 25
copy h2 "5021"
drag, startPoint x: 901, startPoint y: 142, endPoint x: 612, endPoint y: 185, distance: 292.2
click at [901, 142] on div "**********" at bounding box center [552, 536] width 1105 height 999
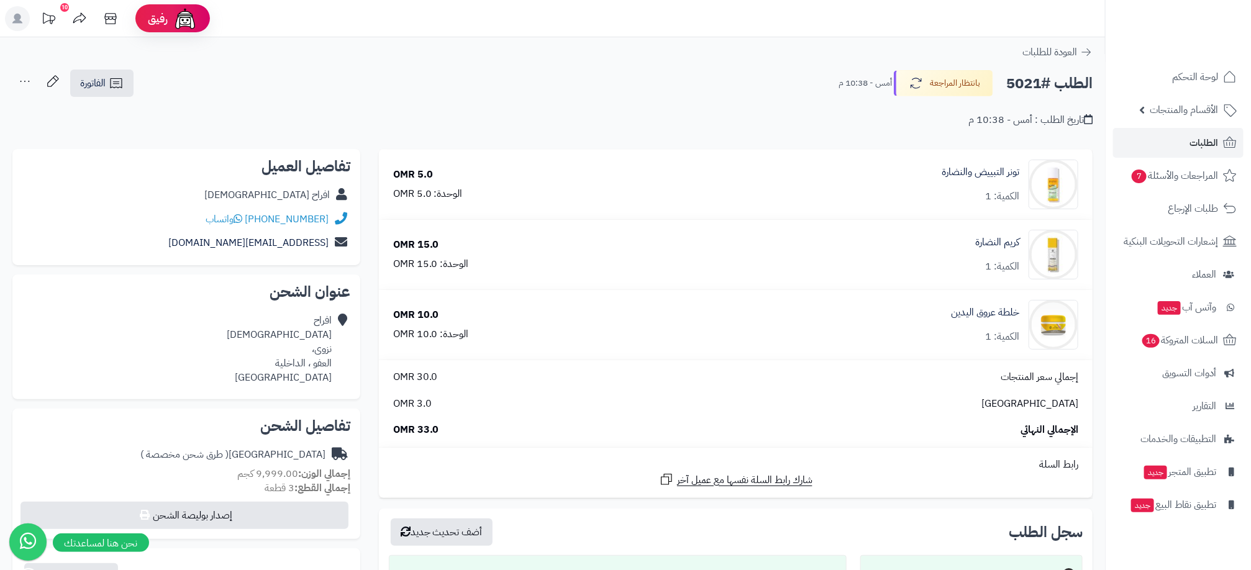
drag, startPoint x: 216, startPoint y: 220, endPoint x: 332, endPoint y: 221, distance: 116.2
click at [332, 221] on div "[PHONE_NUMBER] واتساب" at bounding box center [186, 220] width 328 height 24
copy div "[PHONE_NUMBER] واتساب"
click at [929, 38] on div "**********" at bounding box center [552, 536] width 1105 height 999
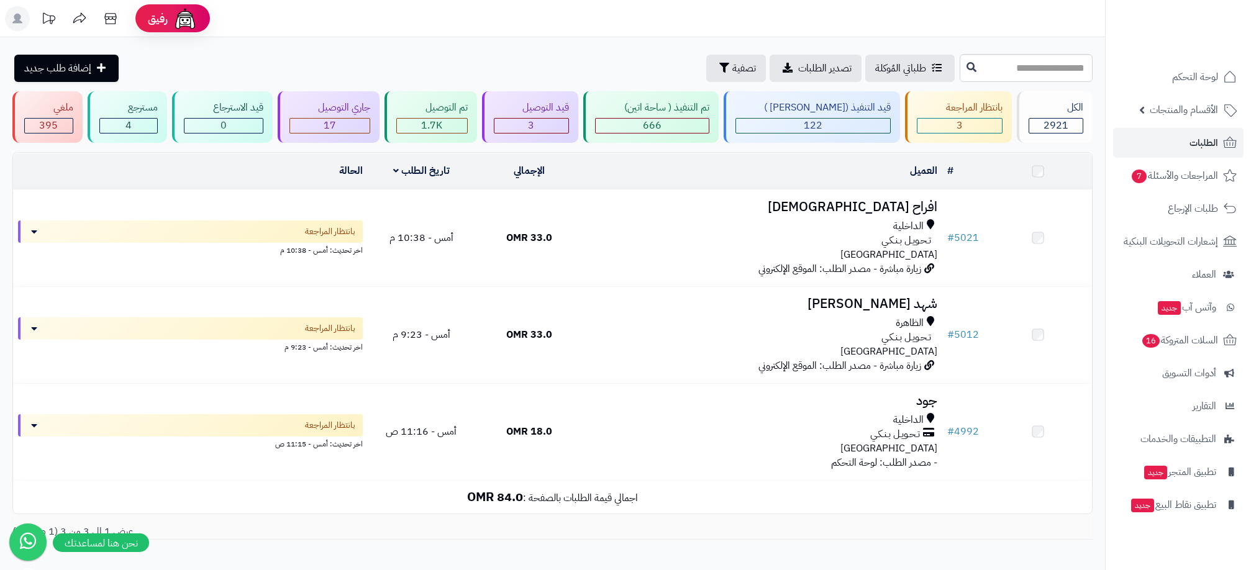
scroll to position [70, 0]
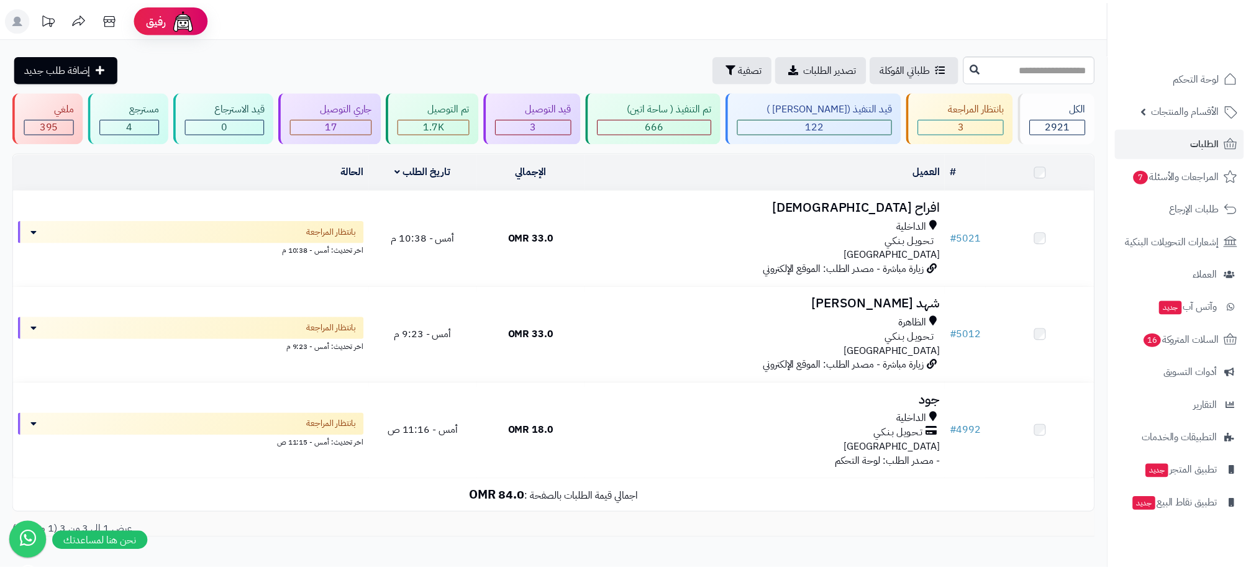
scroll to position [70, 0]
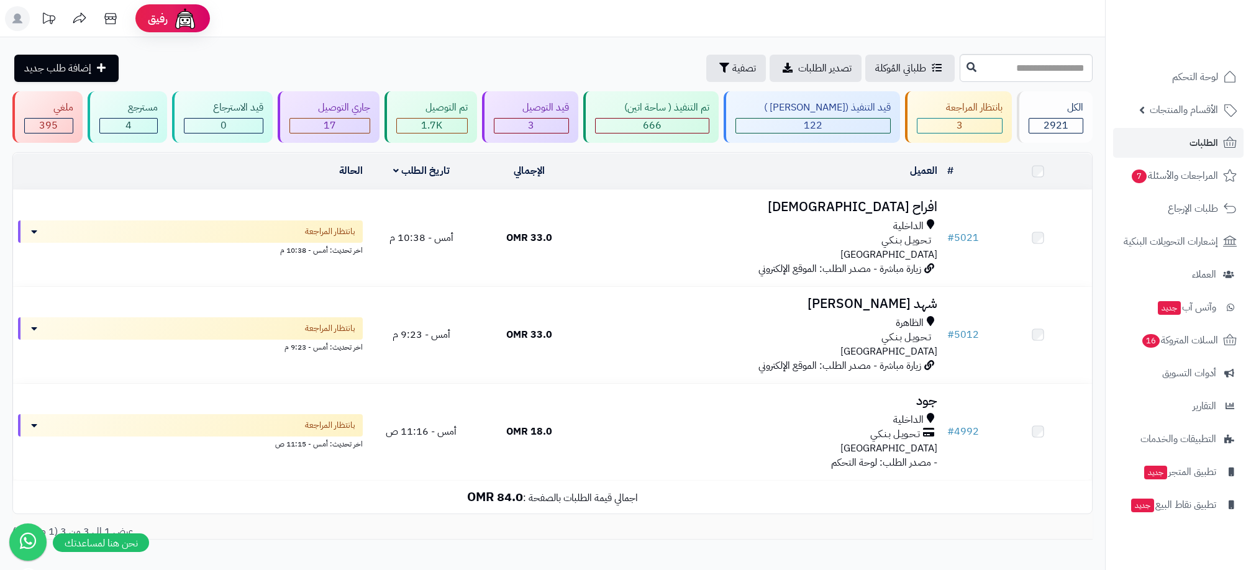
scroll to position [70, 0]
